Goal: Task Accomplishment & Management: Manage account settings

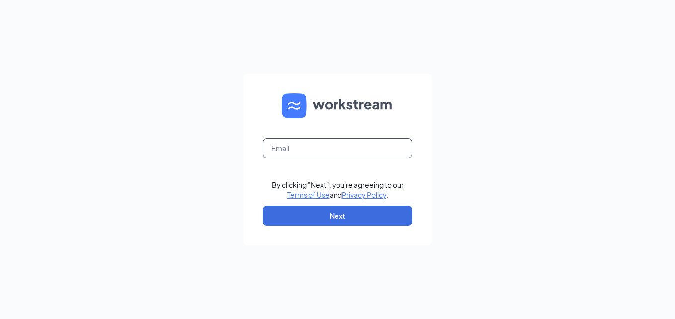
click at [357, 150] on input "text" at bounding box center [337, 148] width 149 height 20
type input "[EMAIL_ADDRESS][DOMAIN_NAME]"
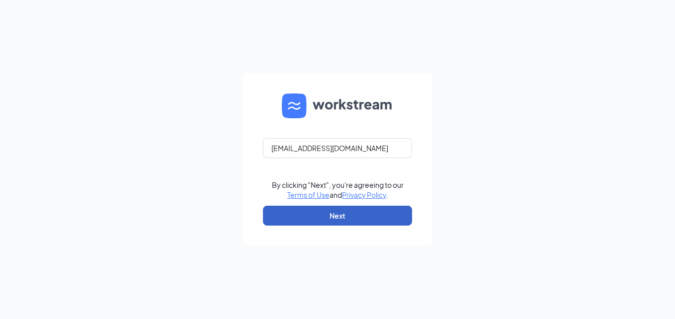
click at [317, 219] on button "Next" at bounding box center [337, 216] width 149 height 20
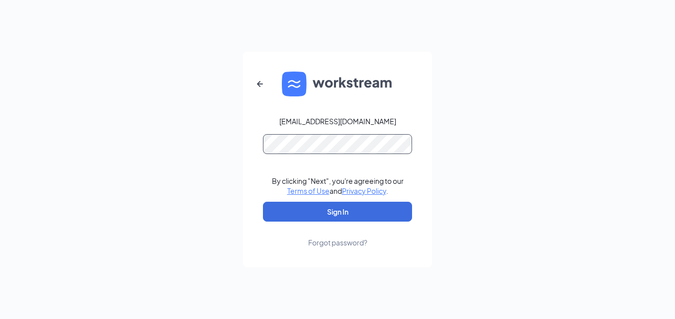
click at [263, 202] on button "Sign In" at bounding box center [337, 212] width 149 height 20
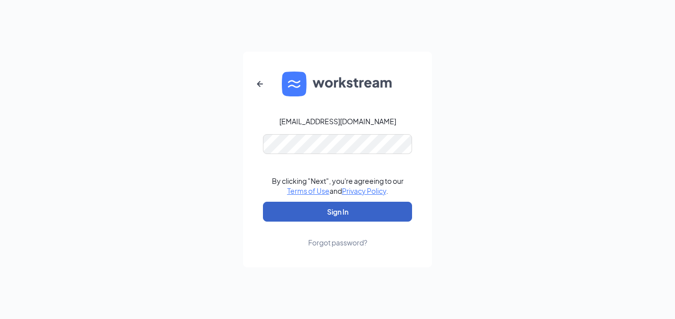
click at [330, 210] on button "Sign In" at bounding box center [337, 212] width 149 height 20
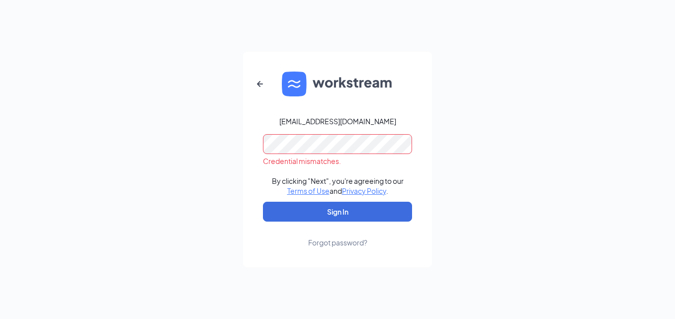
click at [341, 243] on div "Forgot password?" at bounding box center [337, 242] width 59 height 10
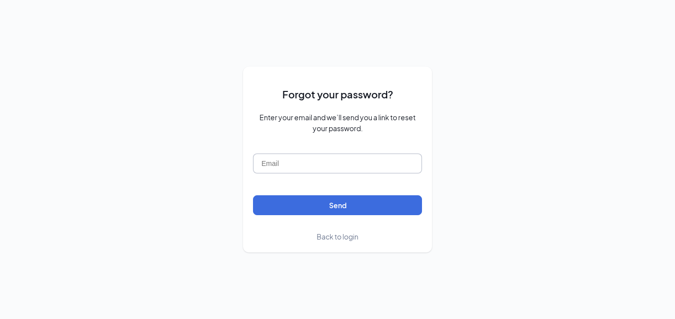
click at [284, 158] on input "text" at bounding box center [337, 163] width 169 height 20
type input "[EMAIL_ADDRESS][DOMAIN_NAME]"
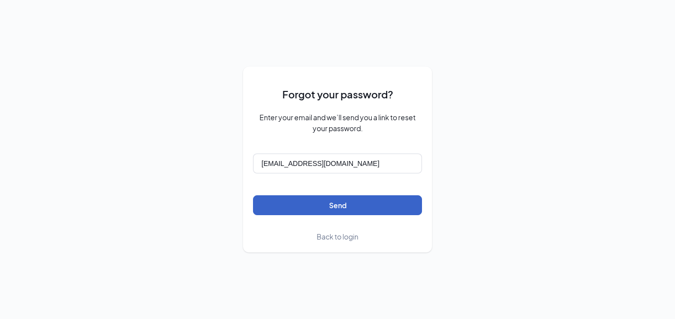
click at [315, 204] on button "Send" at bounding box center [337, 205] width 169 height 20
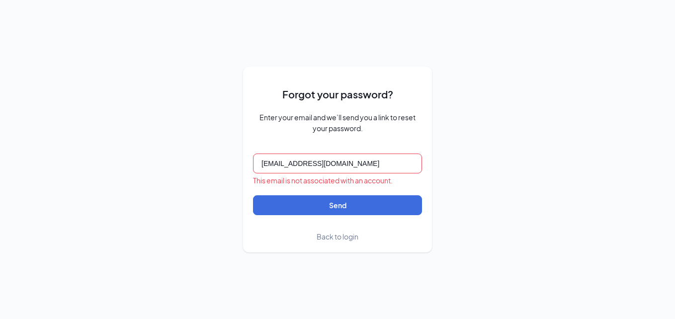
click at [369, 158] on input "[EMAIL_ADDRESS][DOMAIN_NAME]" at bounding box center [337, 163] width 169 height 20
click at [602, 167] on div "Forgot your password? Enter your email and we’ll send you a link to reset your …" at bounding box center [337, 159] width 675 height 319
click at [344, 239] on span "Back to login" at bounding box center [337, 236] width 42 height 9
